Goal: Transaction & Acquisition: Purchase product/service

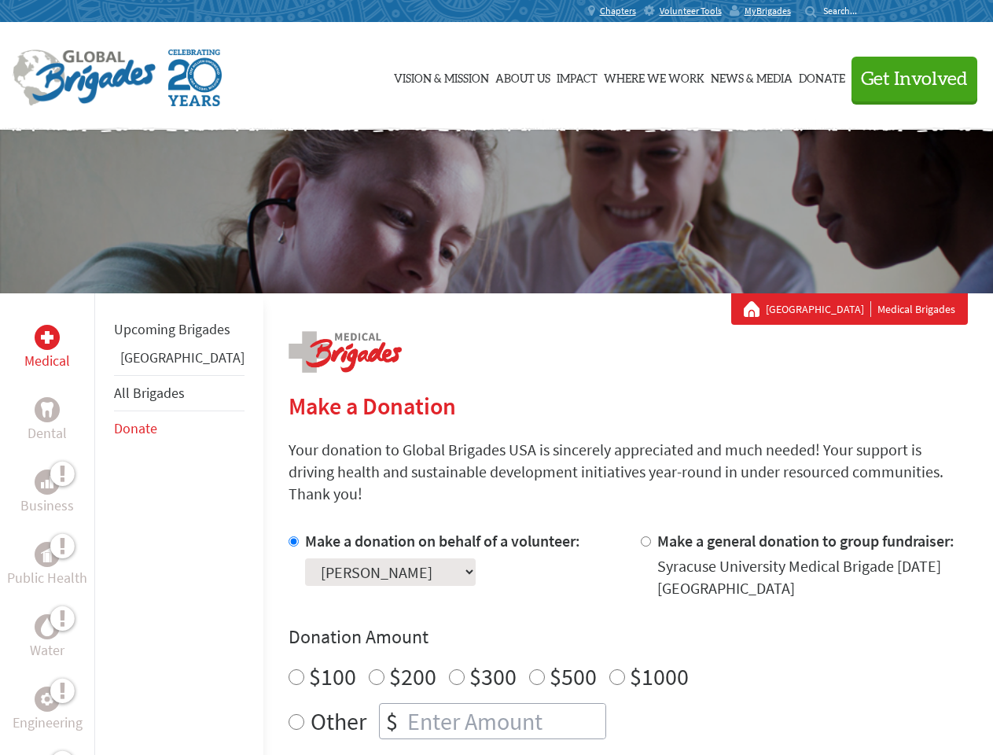
click at [868, 11] on div "Search for:" at bounding box center [836, 11] width 63 height 13
click at [908, 79] on span "Get Involved" at bounding box center [914, 79] width 107 height 19
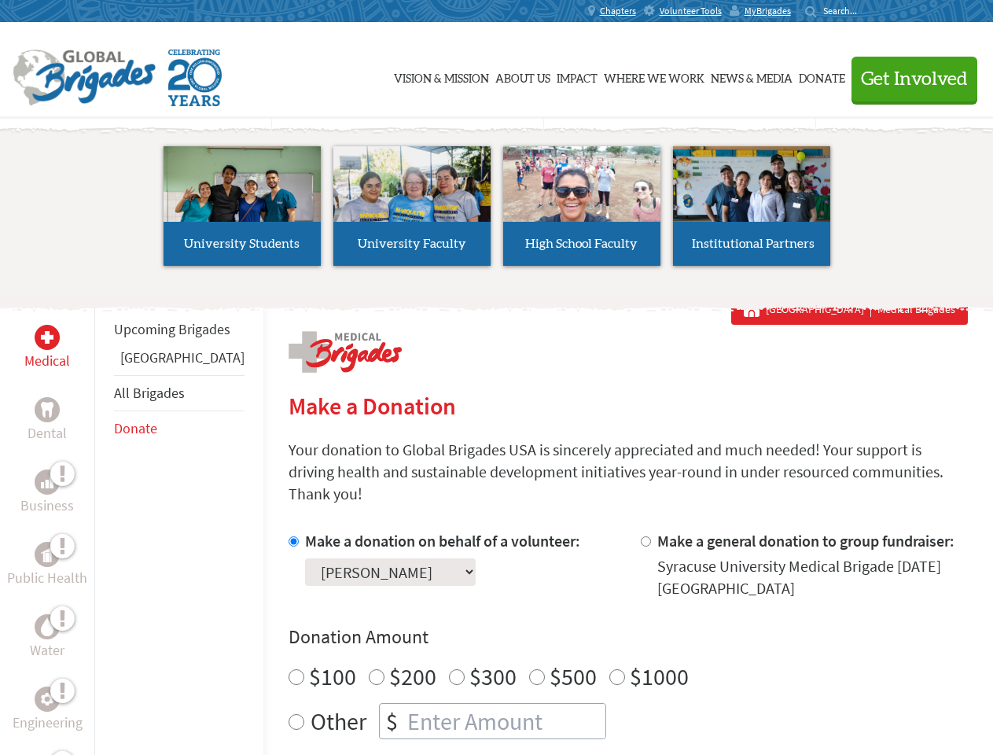
click at [497, 212] on li "High School Faculty" at bounding box center [582, 206] width 170 height 145
click at [104, 524] on div "Upcoming Brigades Panama All Brigades Donate" at bounding box center [178, 670] width 169 height 755
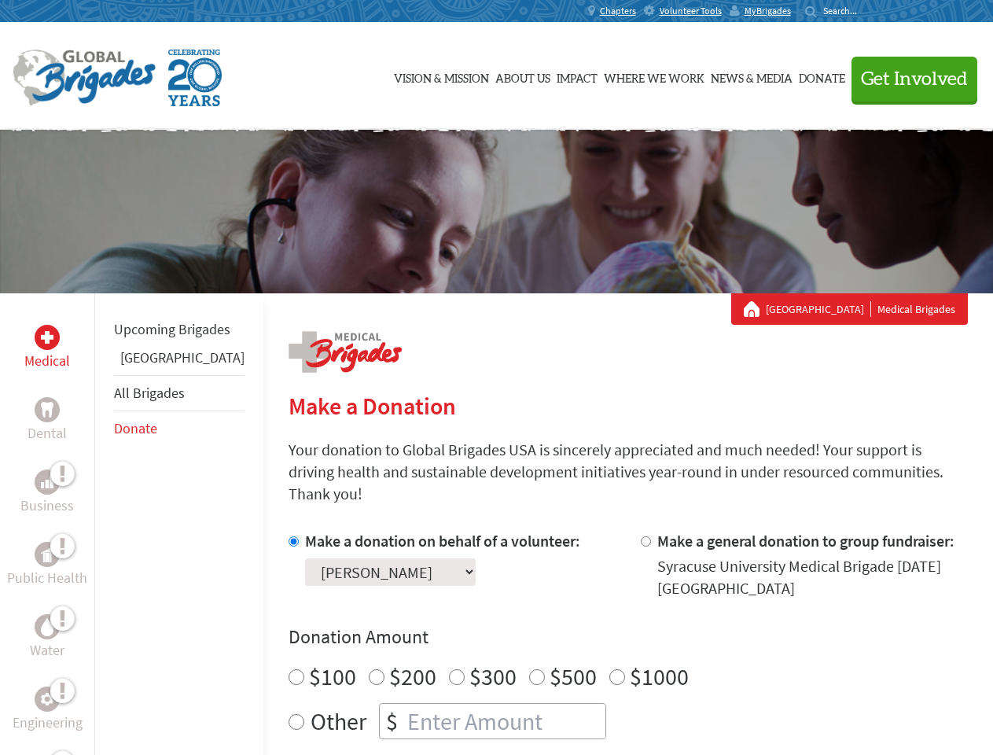
click at [601, 632] on div "Donation Amount $100 $200 $300 $500 $1000 Other $" at bounding box center [629, 681] width 680 height 115
click at [289, 536] on input "Make a donation on behalf of a volunteer:" at bounding box center [294, 541] width 10 height 10
click at [641, 536] on input "Make a general donation to group fundraiser:" at bounding box center [646, 541] width 10 height 10
radio input "true"
